Goal: Task Accomplishment & Management: Manage account settings

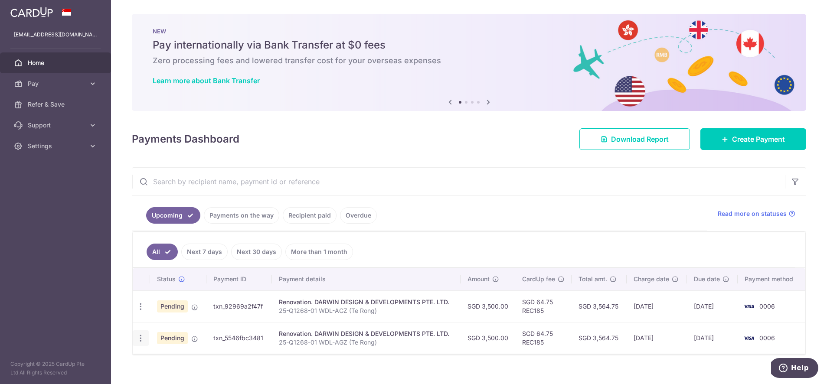
click at [144, 340] on icon "button" at bounding box center [140, 338] width 9 height 9
click at [182, 358] on span "Update payment" at bounding box center [186, 362] width 59 height 10
radio input "true"
type input "3,500.00"
type input "24/10/2025"
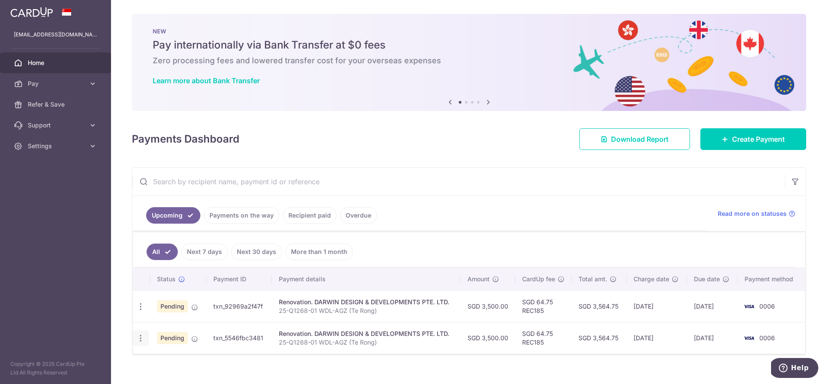
type input "25-Q1268-01 WDL-AGZ (Te Rong)"
type input "45% Contract sum"
type input "REC185"
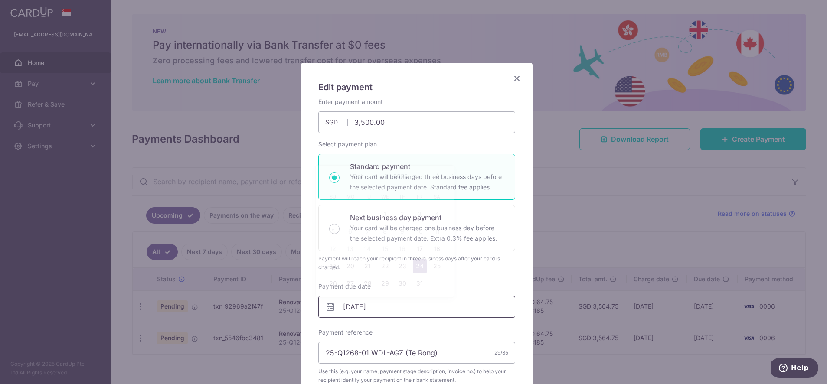
click at [470, 317] on input "[DATE]" at bounding box center [416, 307] width 197 height 22
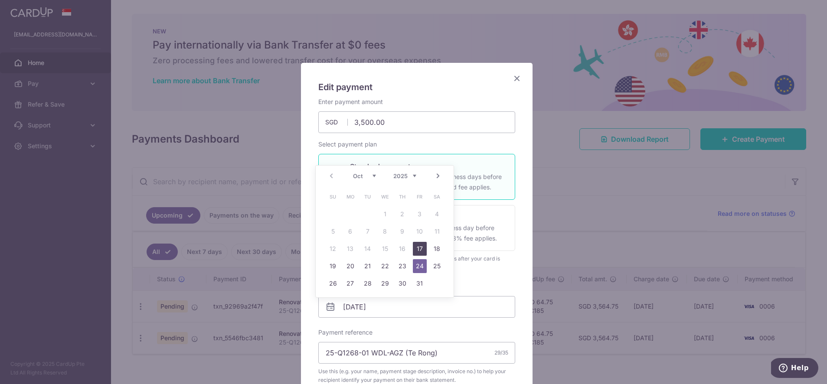
click at [423, 254] on link "17" at bounding box center [420, 249] width 14 height 14
type input "[DATE]"
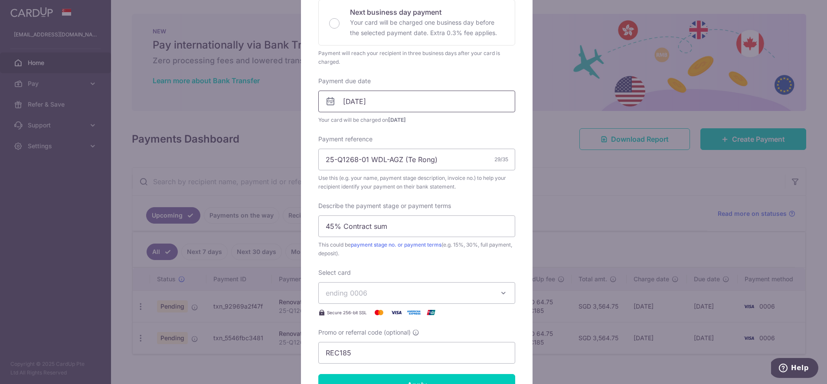
scroll to position [242, 0]
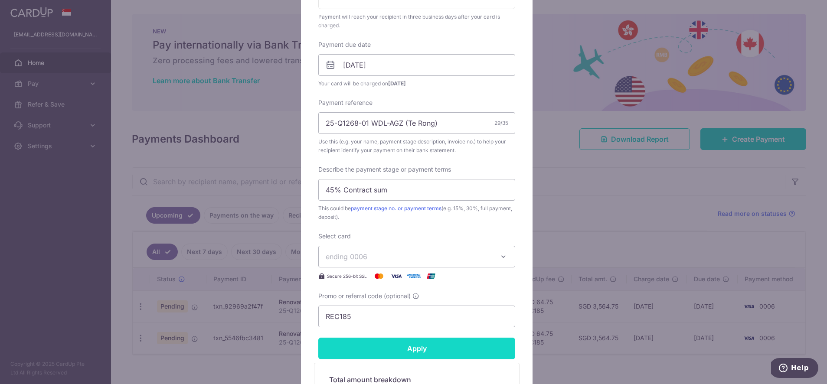
click at [455, 357] on input "Apply" at bounding box center [416, 349] width 197 height 22
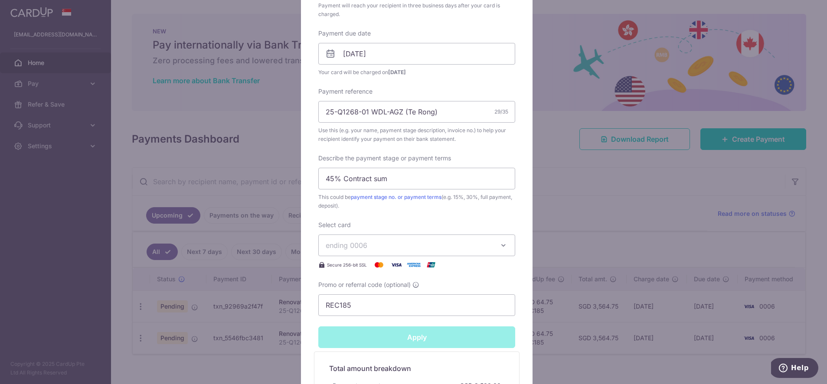
scroll to position [297, 0]
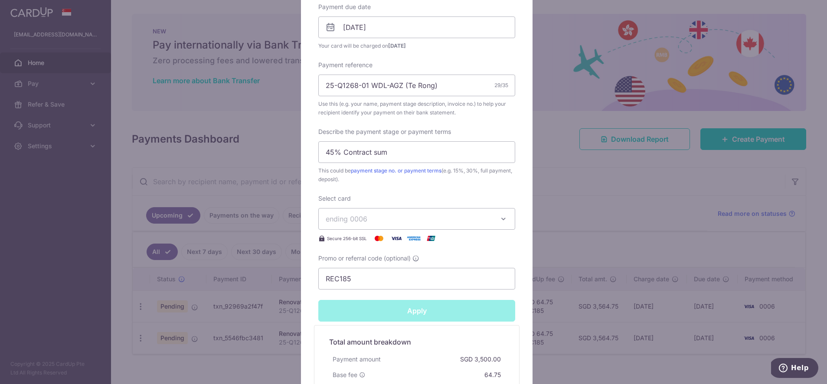
type input "Successfully Applied"
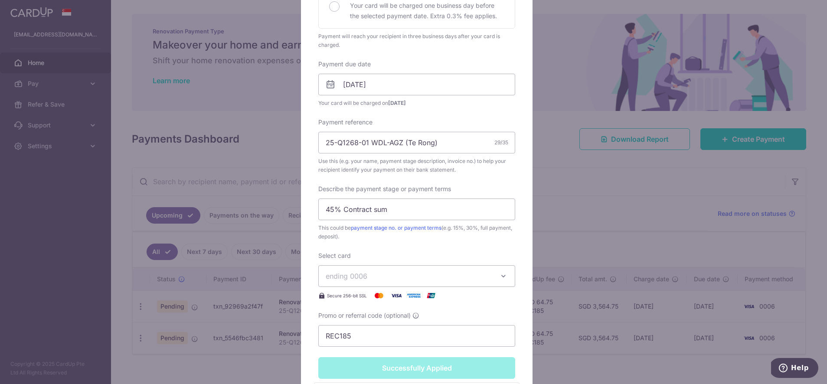
scroll to position [39, 0]
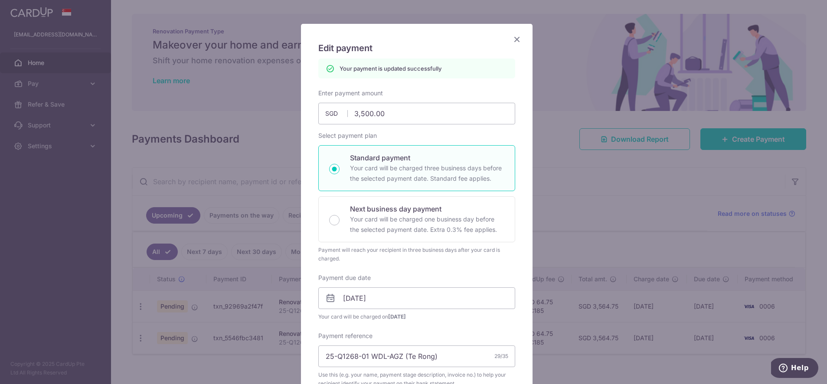
click at [512, 41] on icon "Close" at bounding box center [517, 39] width 10 height 11
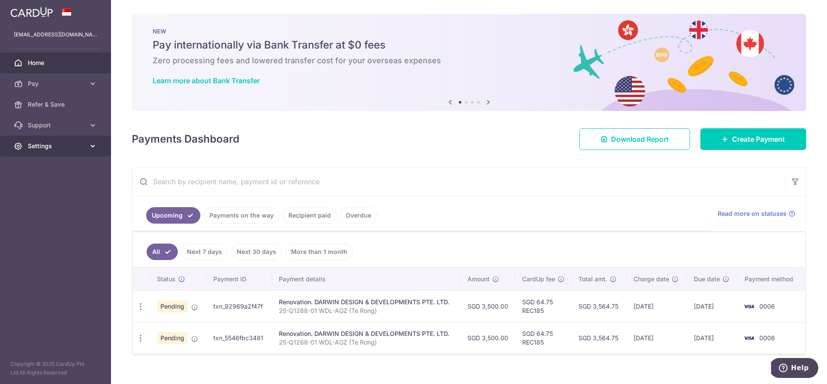
click at [70, 152] on link "Settings" at bounding box center [55, 146] width 111 height 21
click at [70, 187] on span "Logout" at bounding box center [56, 188] width 57 height 9
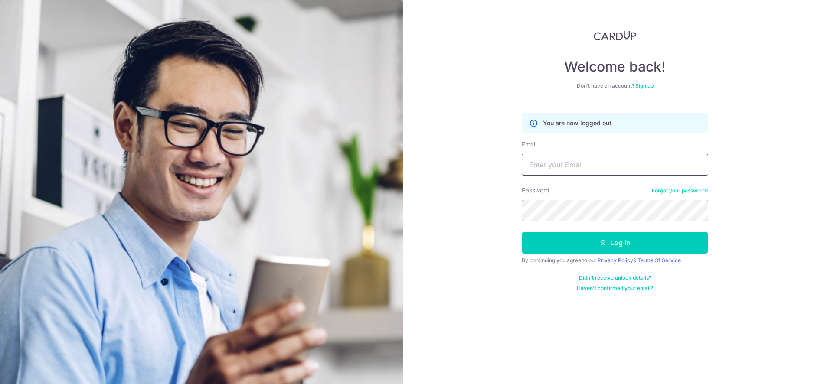
drag, startPoint x: 535, startPoint y: 162, endPoint x: 548, endPoint y: 171, distance: 16.0
click at [536, 162] on input "Email" at bounding box center [615, 165] width 187 height 22
type input "[EMAIL_ADDRESS][DOMAIN_NAME]"
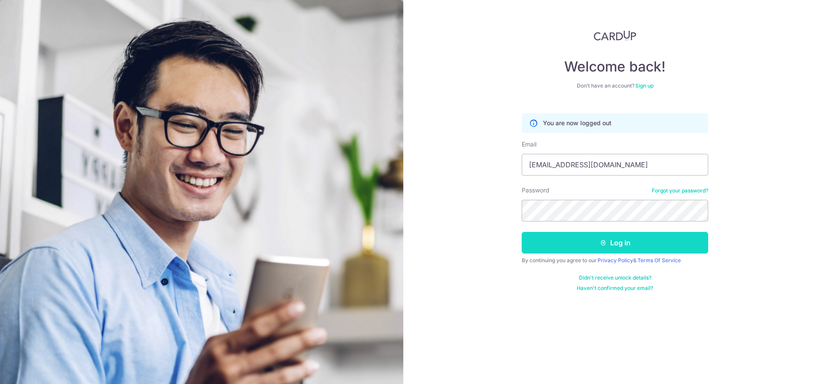
click at [574, 236] on button "Log in" at bounding box center [615, 243] width 187 height 22
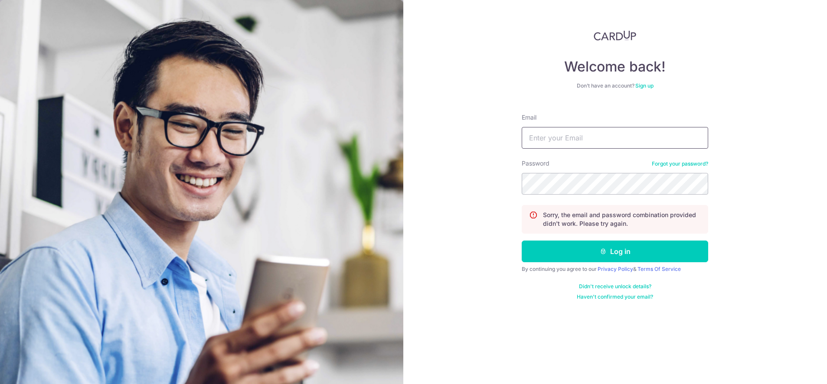
click at [597, 139] on input "Email" at bounding box center [615, 138] width 187 height 22
type input "[EMAIL_ADDRESS][DOMAIN_NAME]"
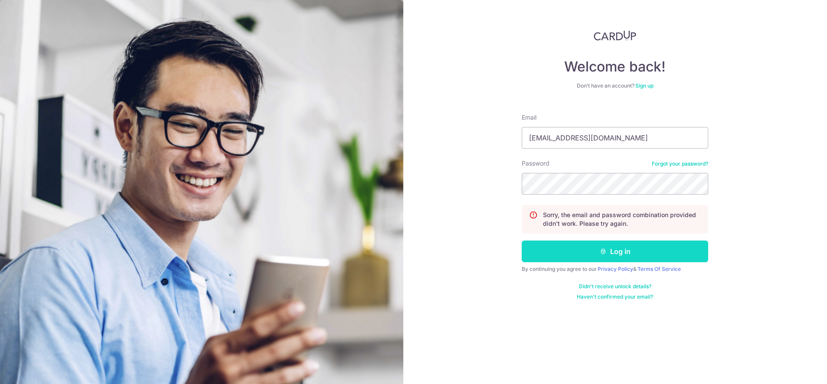
click at [626, 247] on button "Log in" at bounding box center [615, 252] width 187 height 22
